Goal: Task Accomplishment & Management: Manage account settings

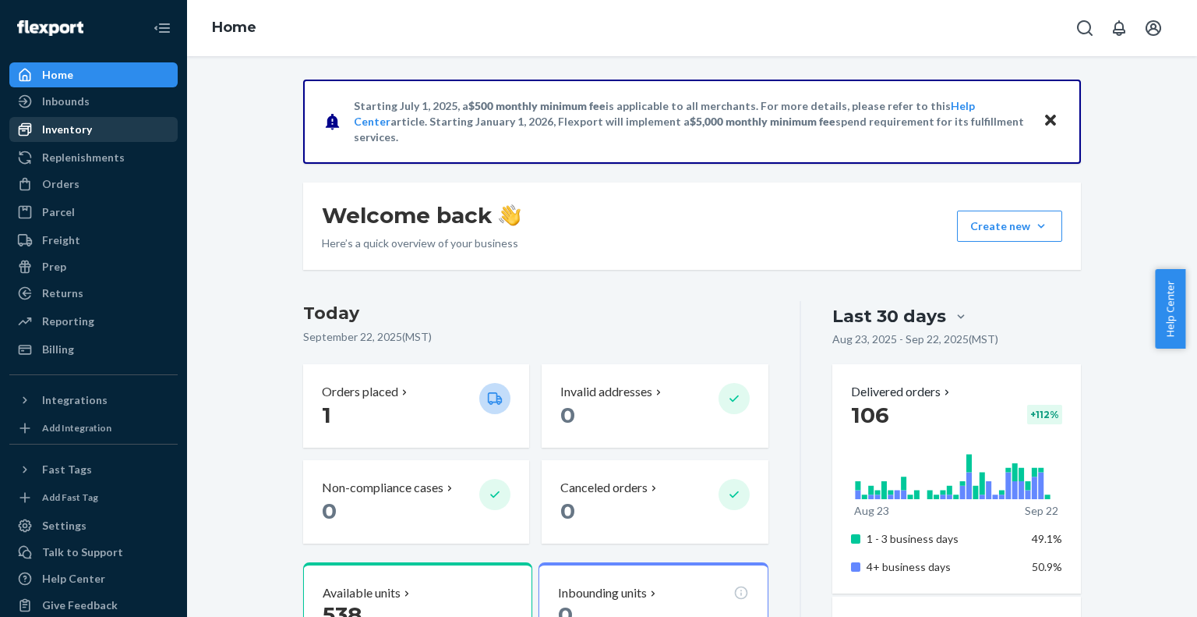
click at [73, 134] on div "Inventory" at bounding box center [67, 130] width 50 height 16
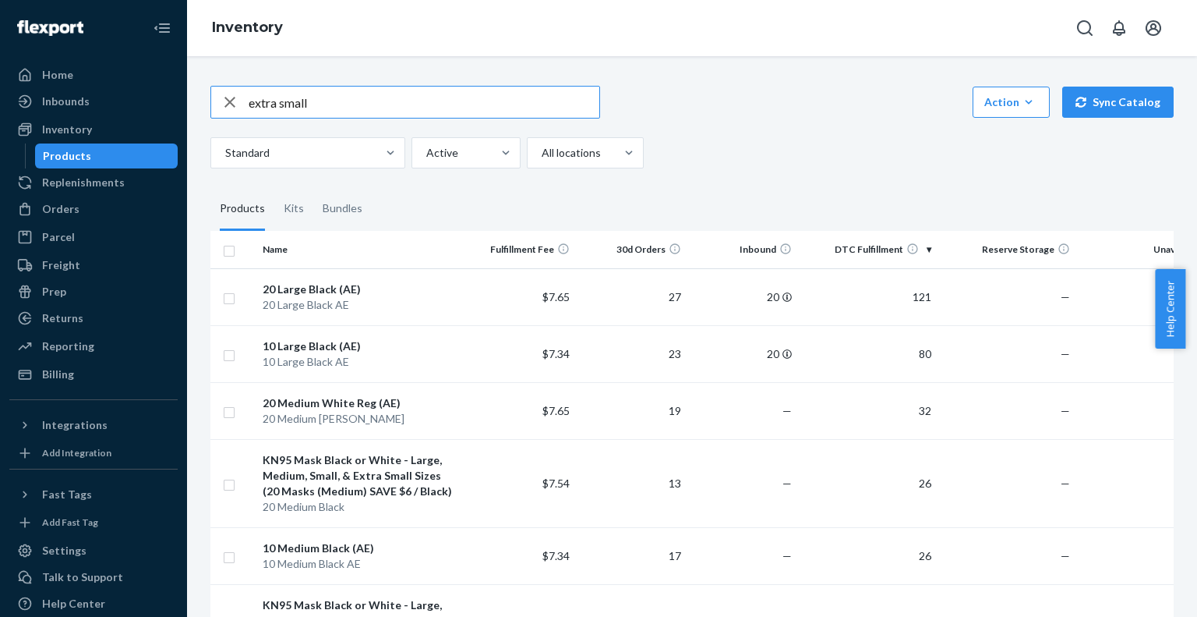
type input "extra small"
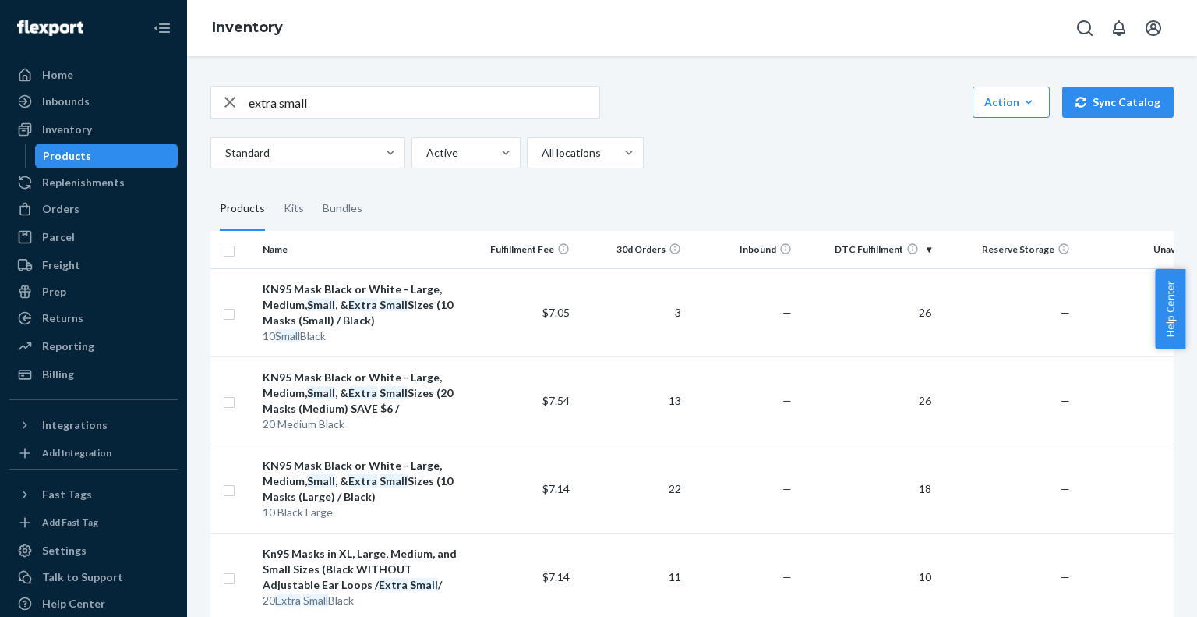
scroll to position [156, 0]
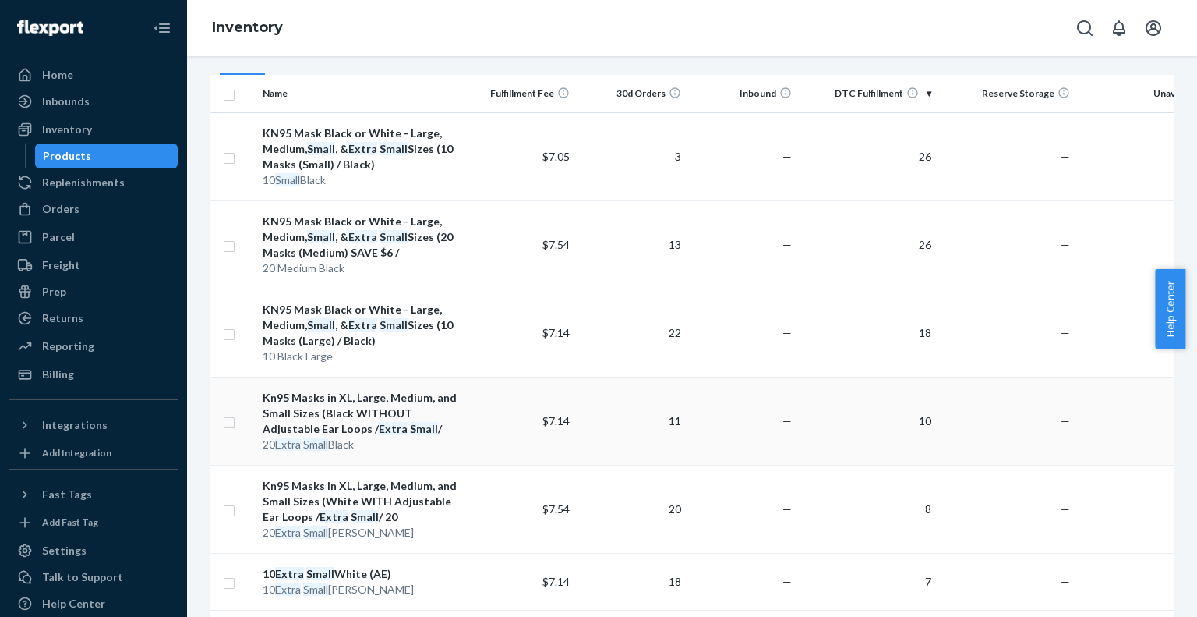
click at [362, 437] on div "20 Extra Small Black" at bounding box center [361, 445] width 196 height 16
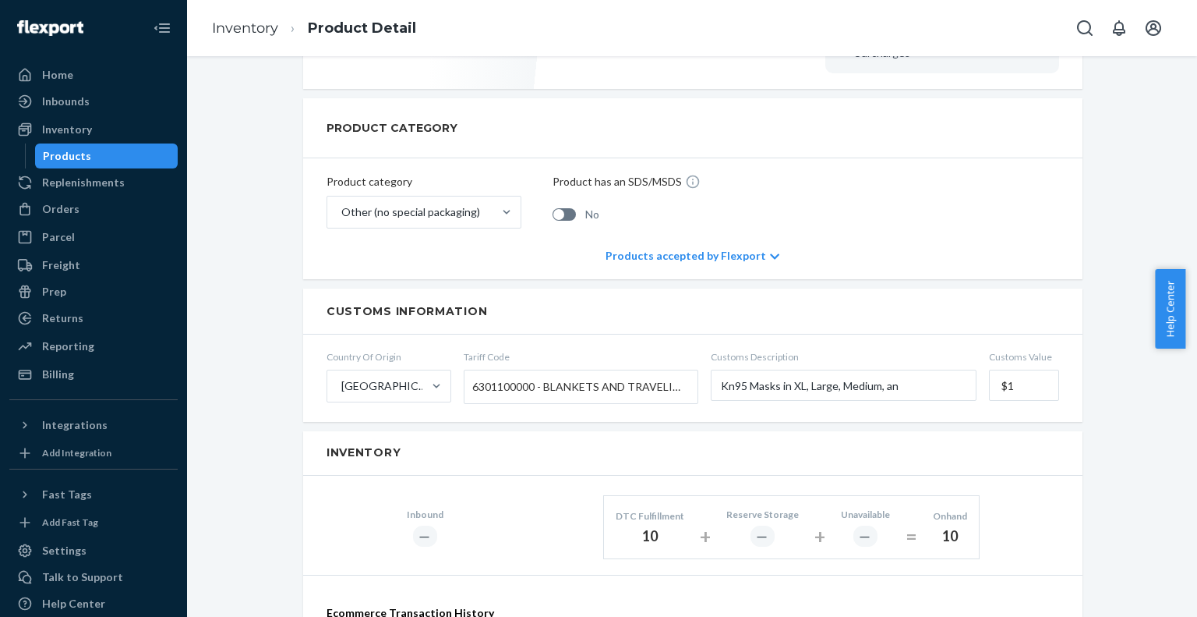
scroll to position [443, 0]
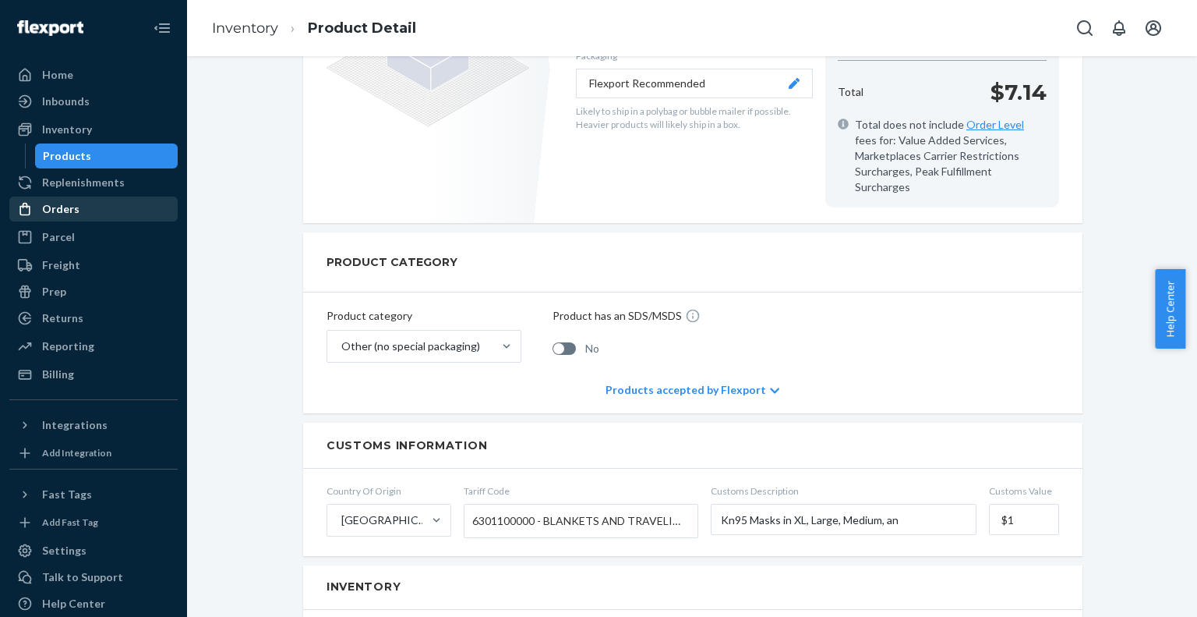
click at [63, 205] on div "Orders" at bounding box center [60, 209] width 37 height 16
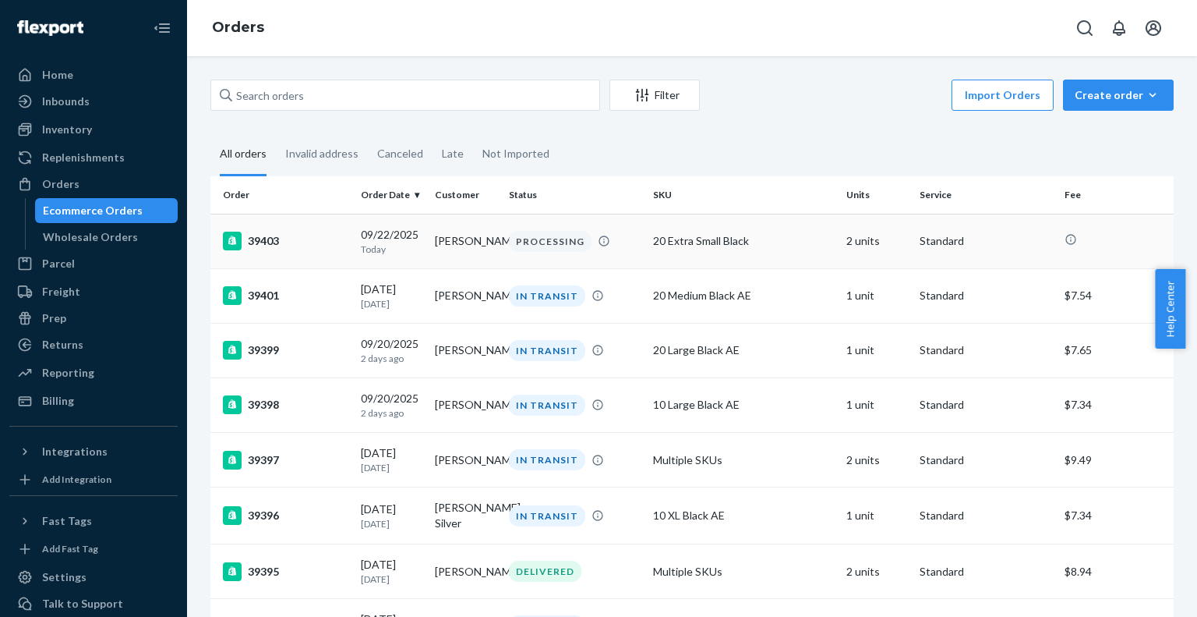
click at [684, 255] on td "20 Extra Small Black" at bounding box center [743, 241] width 193 height 55
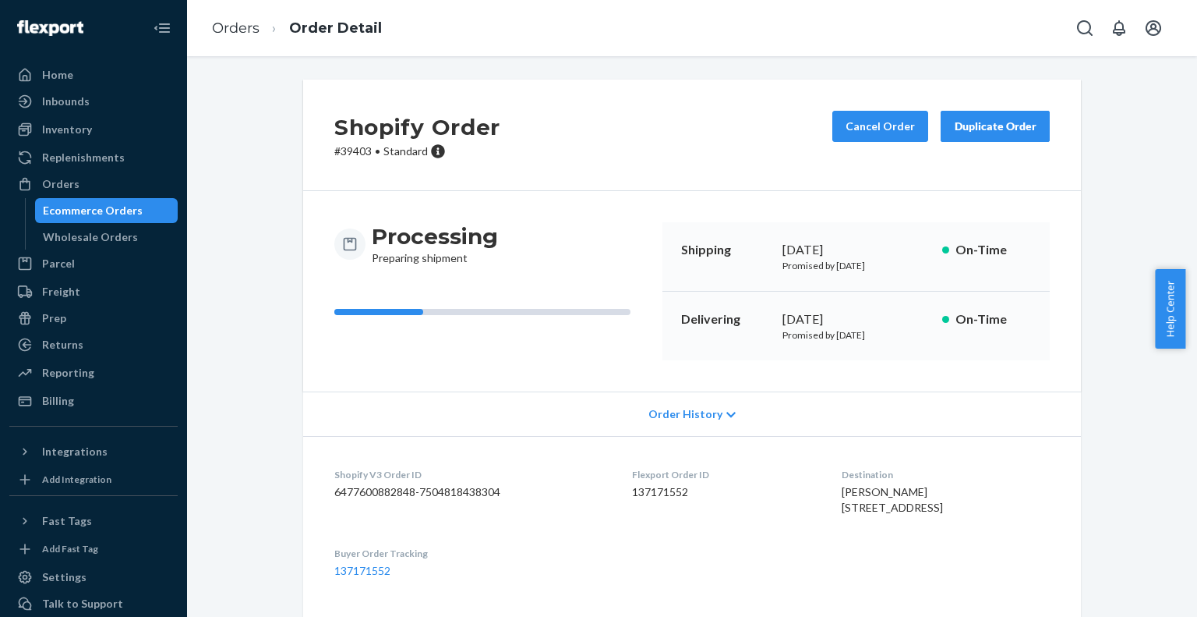
click at [246, 124] on div "Shopify Order # 39403 • Standard Cancel Order Duplicate Order Processing Prepar…" at bounding box center [692, 561] width 987 height 962
click at [864, 134] on button "Cancel Order" at bounding box center [881, 126] width 96 height 31
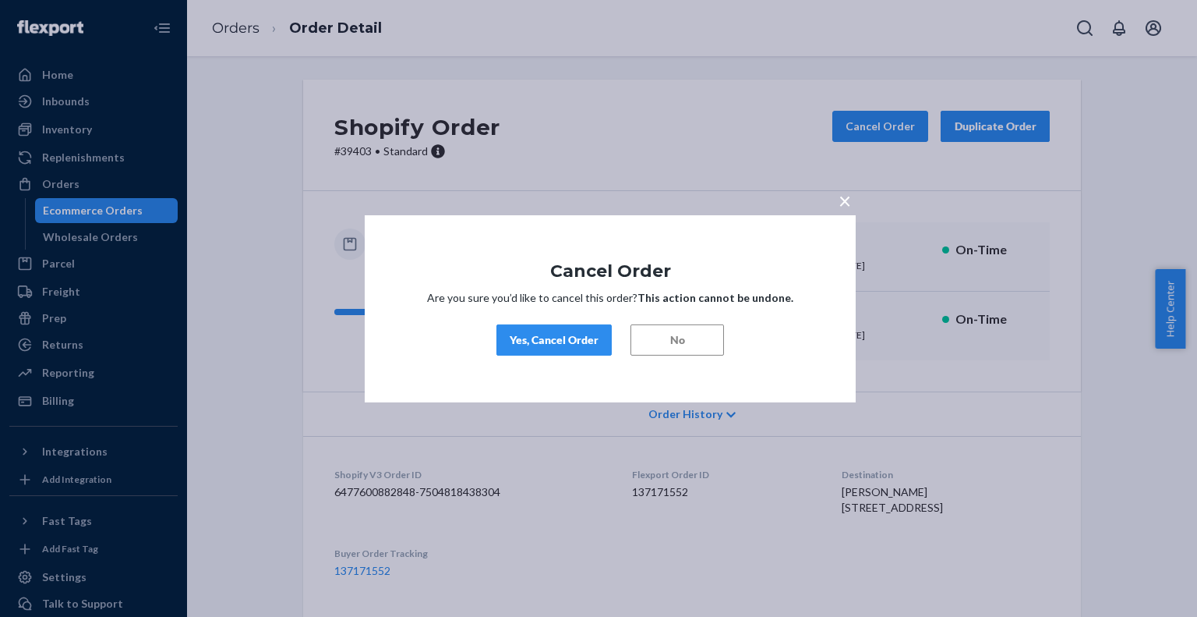
drag, startPoint x: 563, startPoint y: 342, endPoint x: 564, endPoint y: 330, distance: 12.5
click at [564, 339] on div "Yes, Cancel Order" at bounding box center [554, 340] width 89 height 16
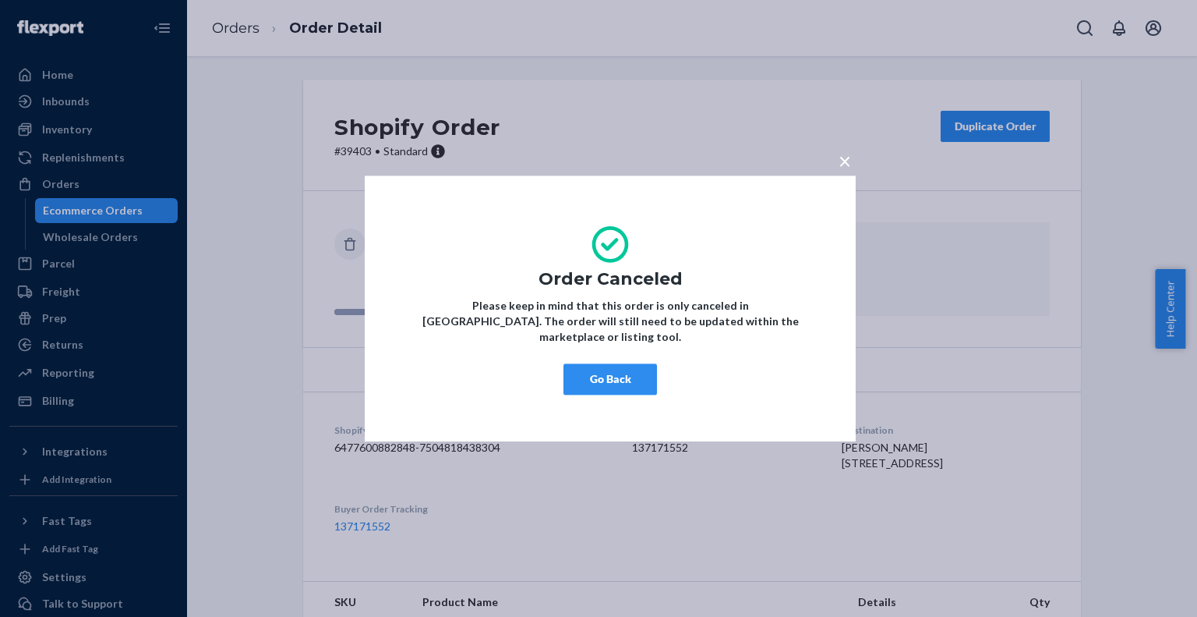
drag, startPoint x: 611, startPoint y: 377, endPoint x: 442, endPoint y: 155, distance: 278.6
click at [611, 375] on button "Go Back" at bounding box center [611, 378] width 94 height 31
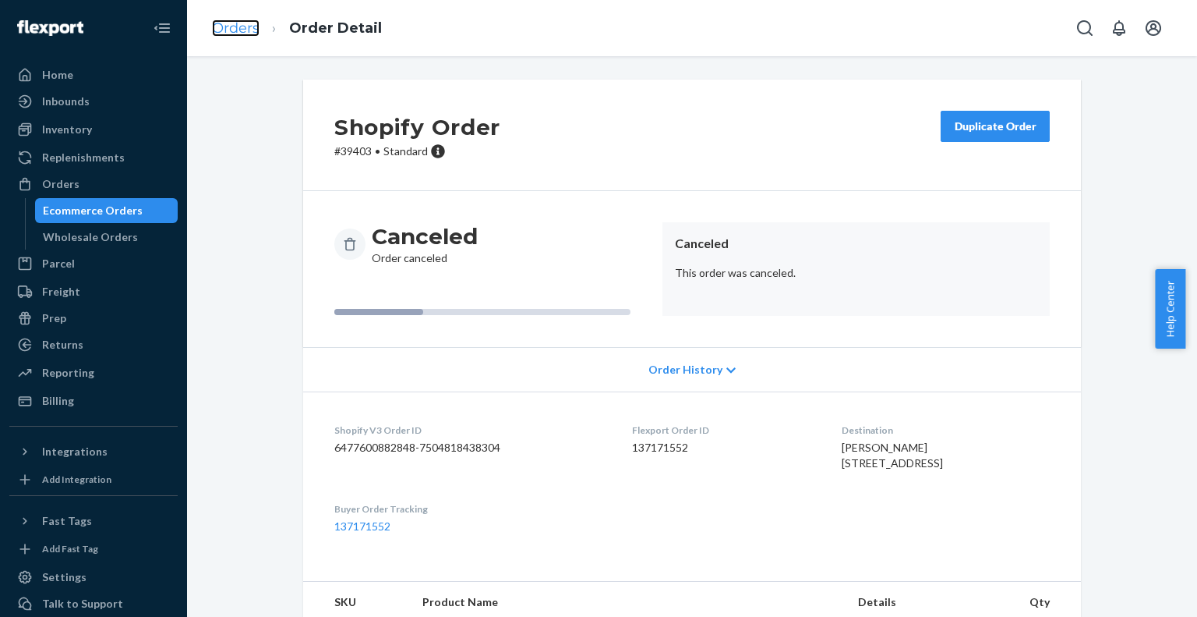
click at [236, 34] on link "Orders" at bounding box center [236, 27] width 48 height 17
